Goal: Navigation & Orientation: Find specific page/section

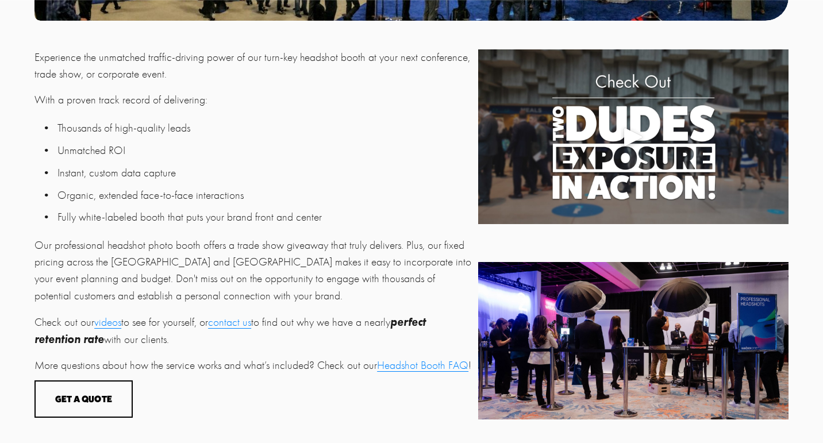
scroll to position [362, 0]
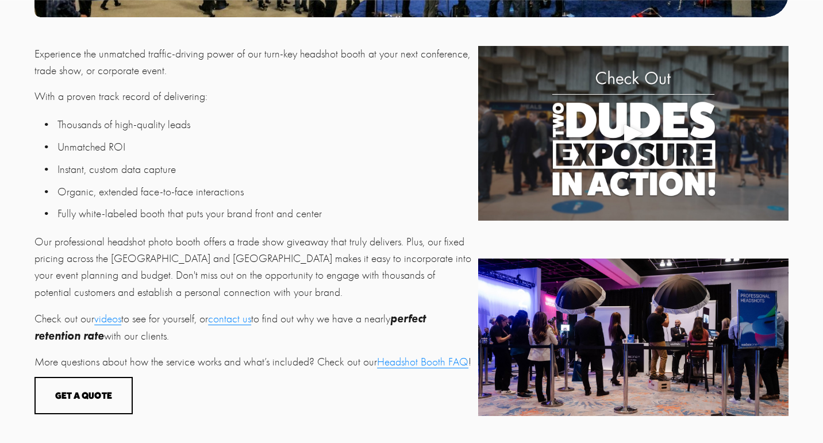
click at [392, 363] on link "Headshot Booth FAQ" at bounding box center [422, 362] width 91 height 13
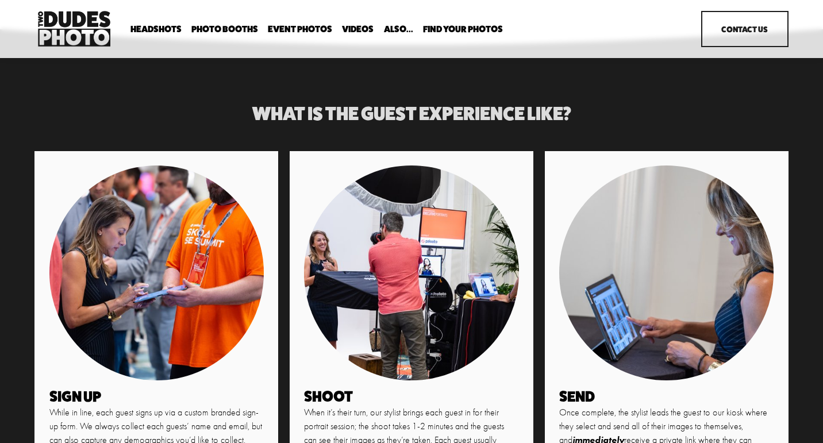
scroll to position [2355, 0]
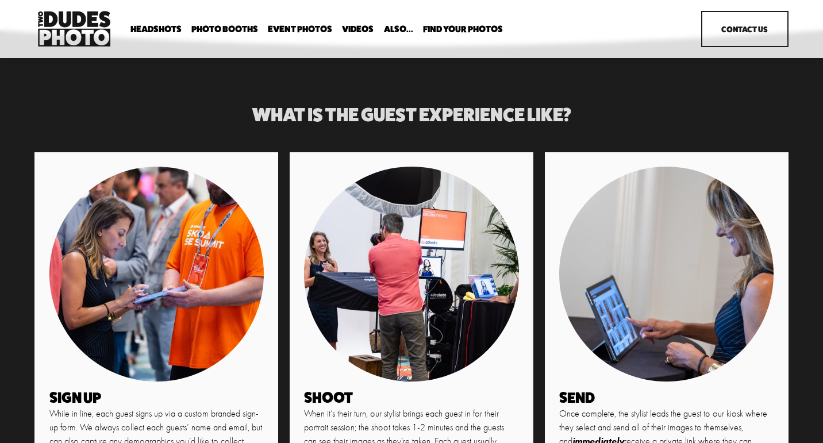
click at [301, 27] on link "Event Photos" at bounding box center [300, 29] width 64 height 11
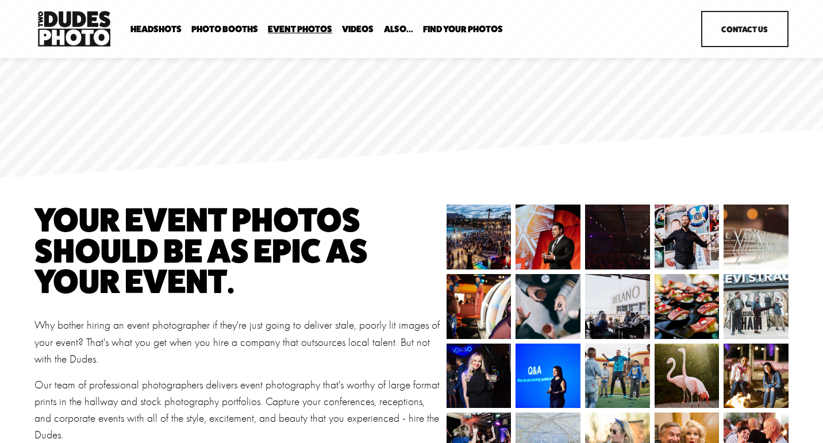
click at [0, 0] on span "Tuxedo B+W Booth" at bounding box center [0, 0] width 0 height 0
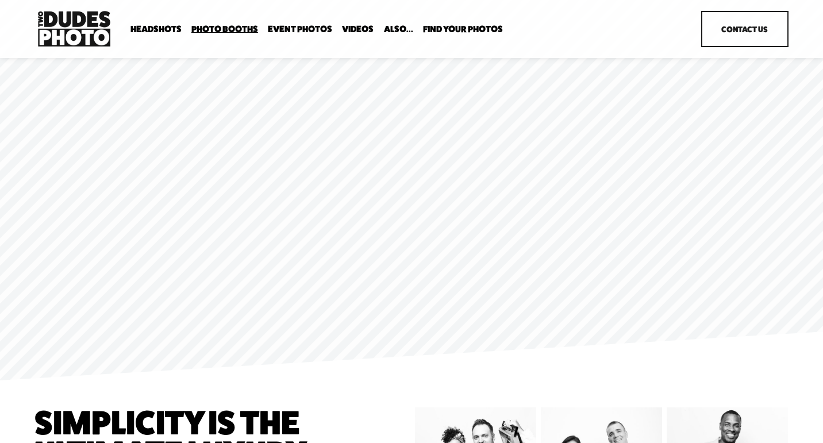
click at [0, 0] on link "Party Booth" at bounding box center [0, 0] width 0 height 0
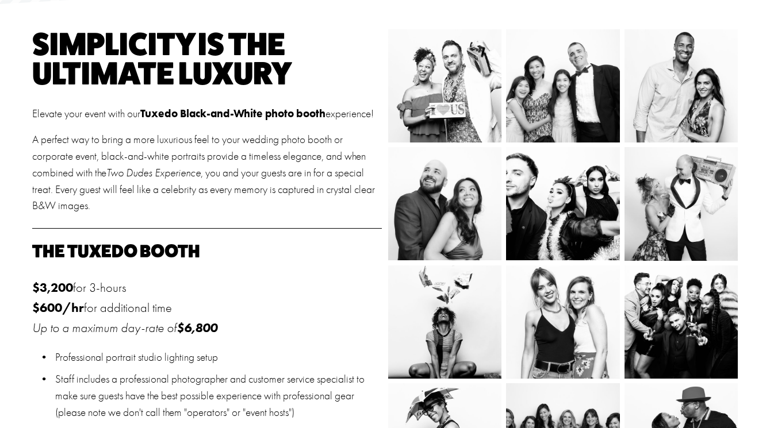
scroll to position [371, 0]
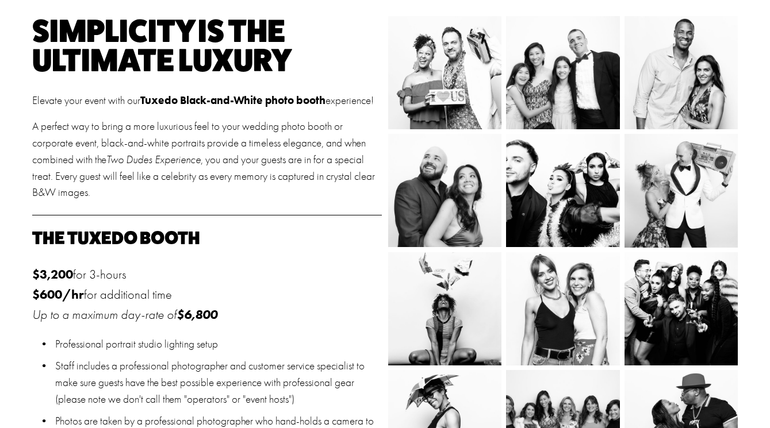
click at [591, 185] on img at bounding box center [563, 190] width 162 height 113
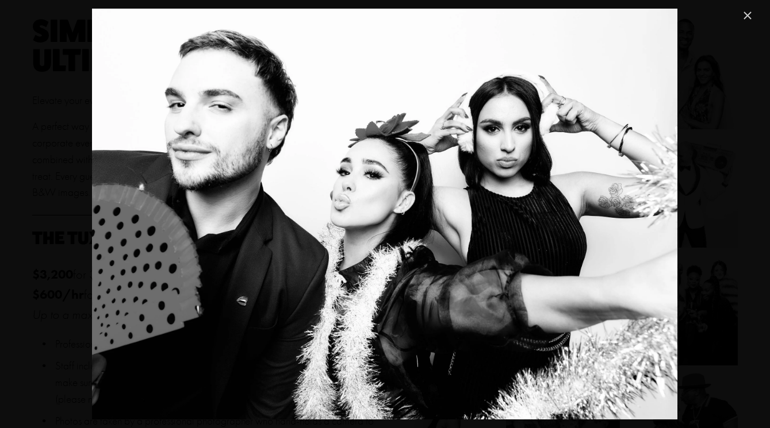
click at [747, 16] on link "Close" at bounding box center [747, 16] width 14 height 14
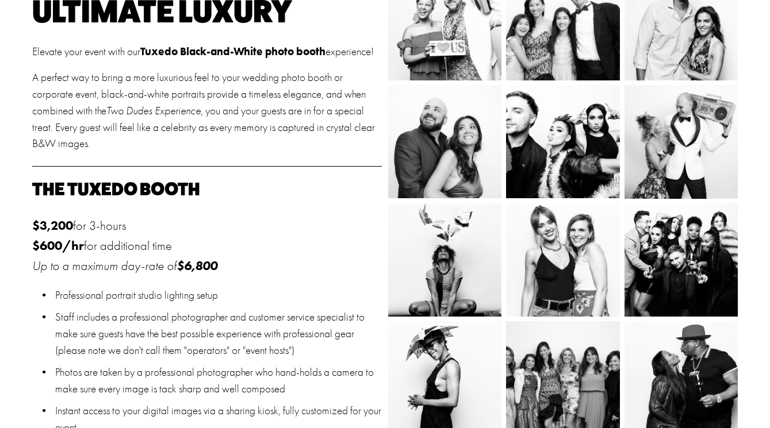
scroll to position [0, 0]
